Goal: Task Accomplishment & Management: Manage account settings

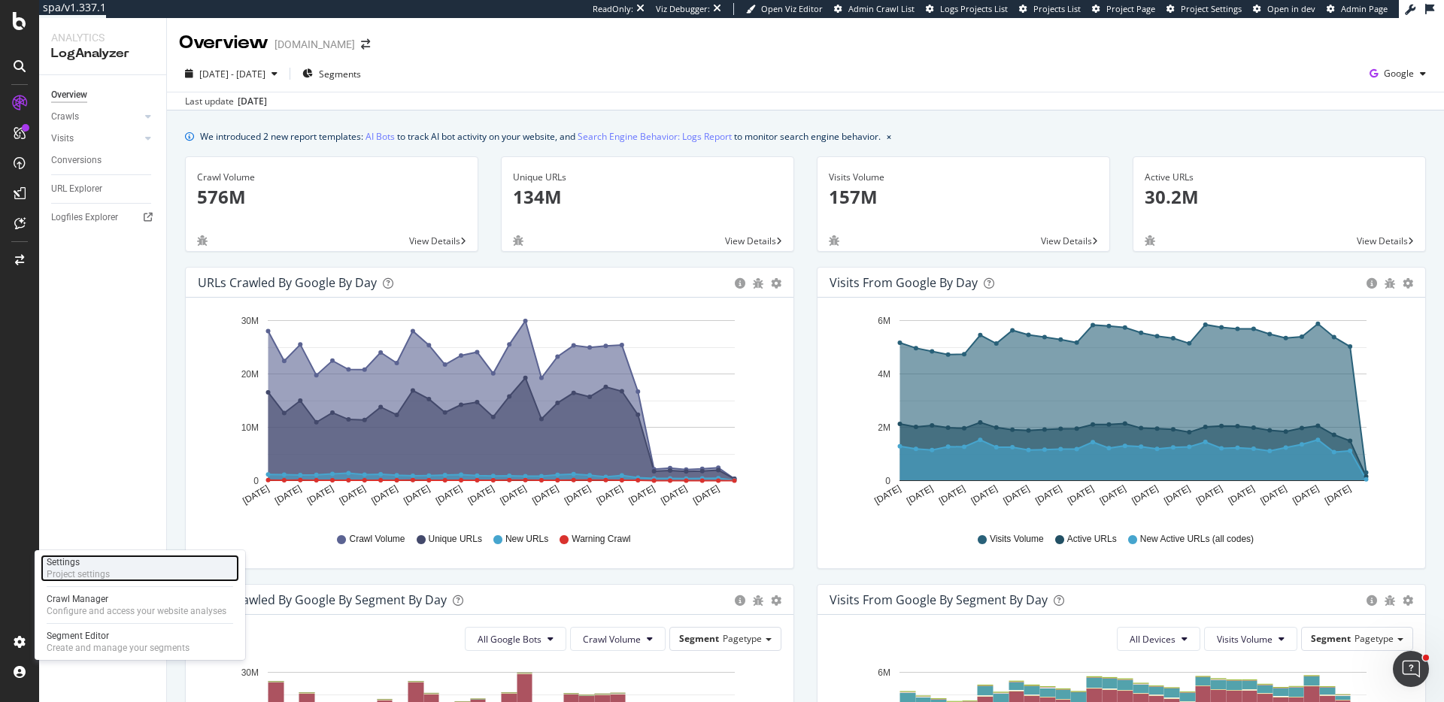
click at [106, 566] on div "Settings" at bounding box center [78, 562] width 63 height 12
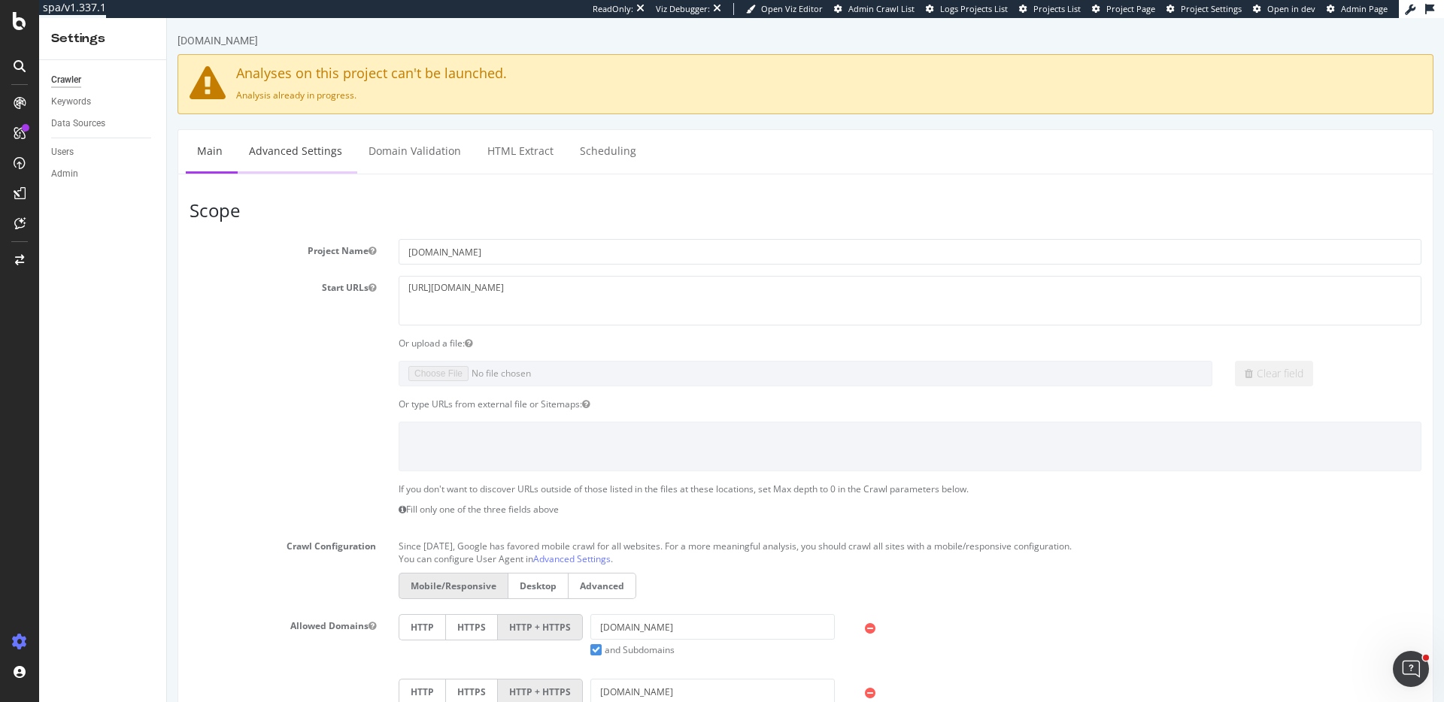
click at [261, 158] on link "Advanced Settings" at bounding box center [296, 150] width 116 height 41
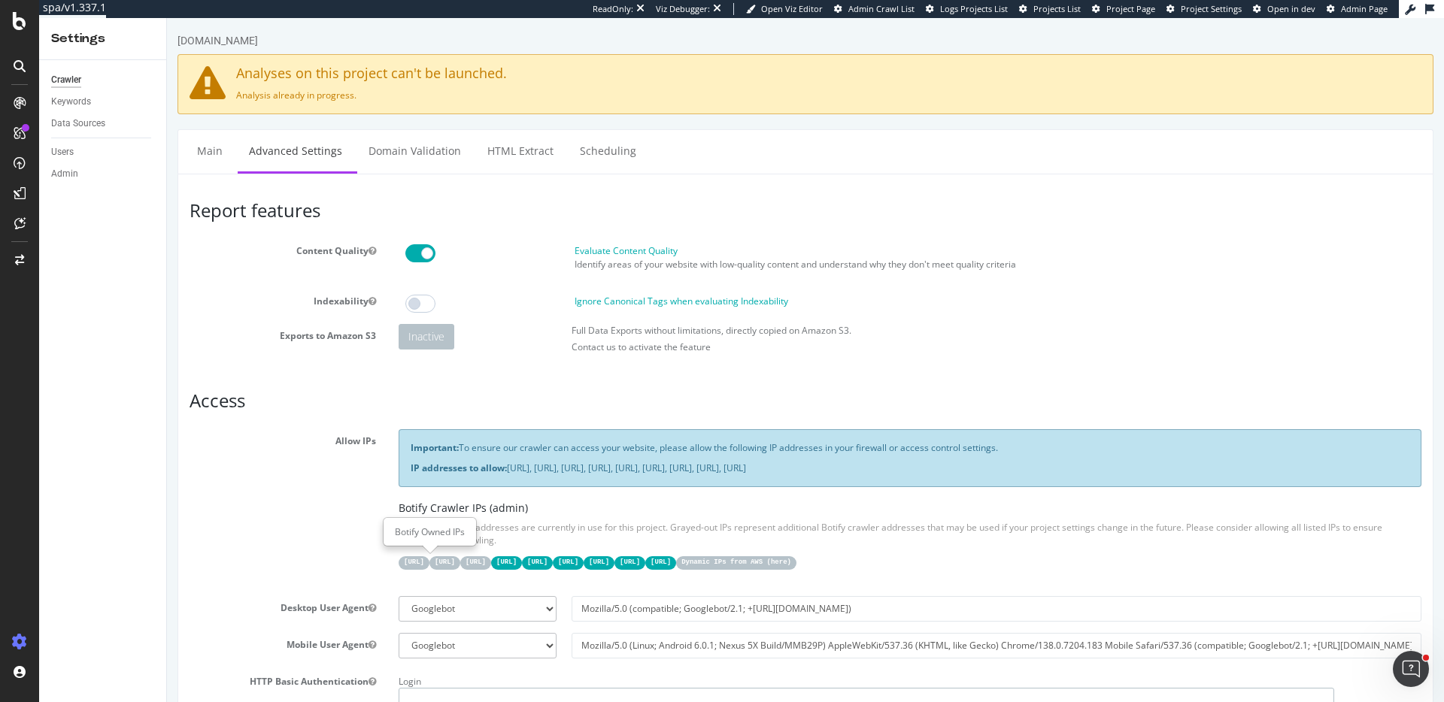
type input "ericmsheydwasser"
copy div "[URL] [URL] [URL] [URL] [URL] [URL] [URL] [URL] [URL]"
drag, startPoint x: 405, startPoint y: 562, endPoint x: 1036, endPoint y: 560, distance: 631.7
click at [1036, 560] on div "[URL] [URL] [URL] [URL] [URL] [URL] [URL] [URL] [URL] Dynamic IPs from AWS ( he…" at bounding box center [910, 561] width 1023 height 15
